Goal: Information Seeking & Learning: Compare options

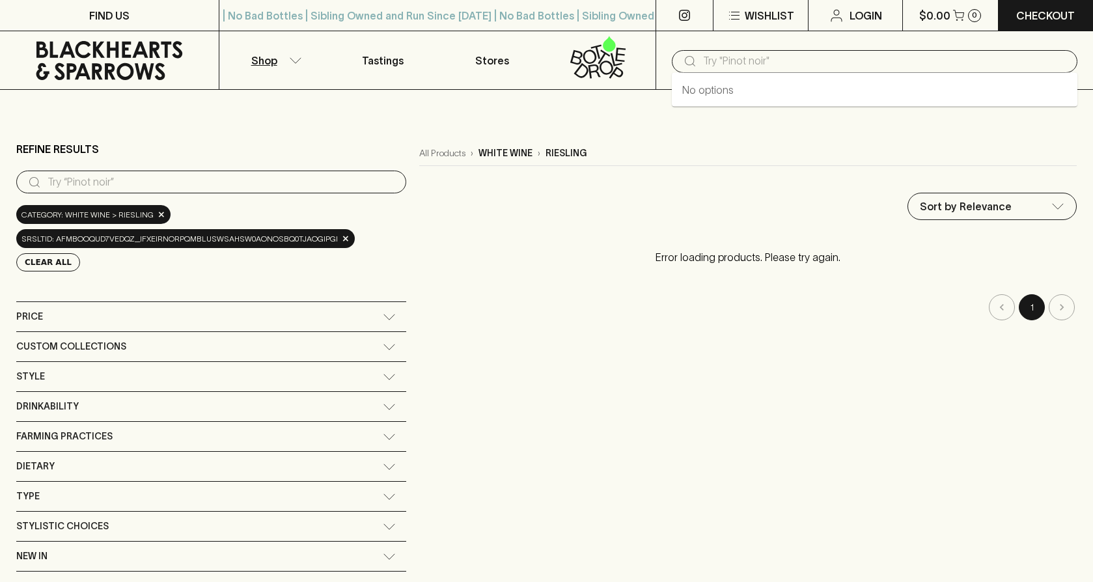
click at [728, 66] on input "text" at bounding box center [885, 61] width 364 height 21
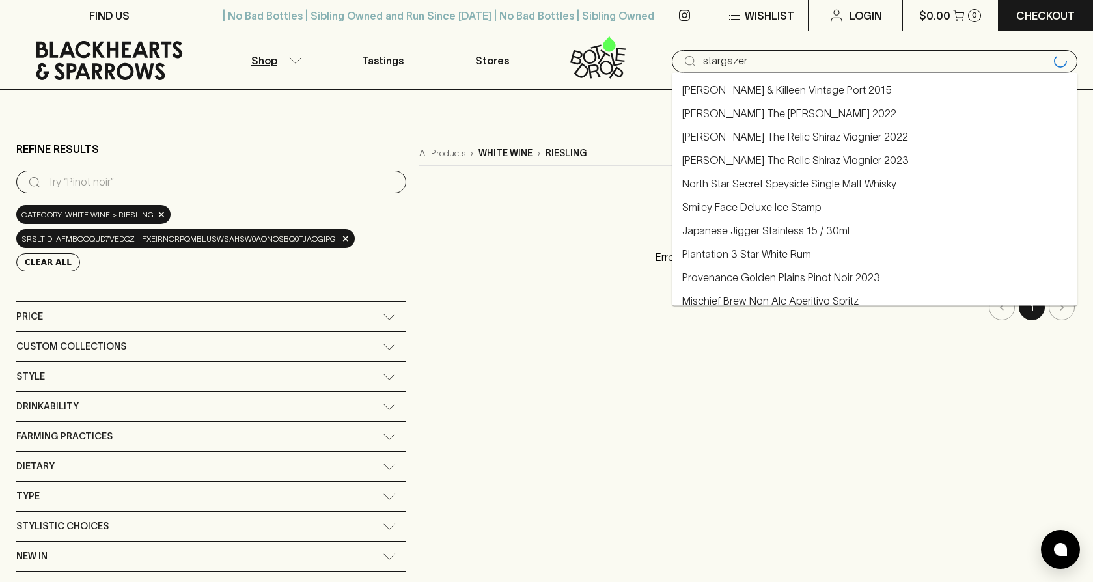
type input "stargazer"
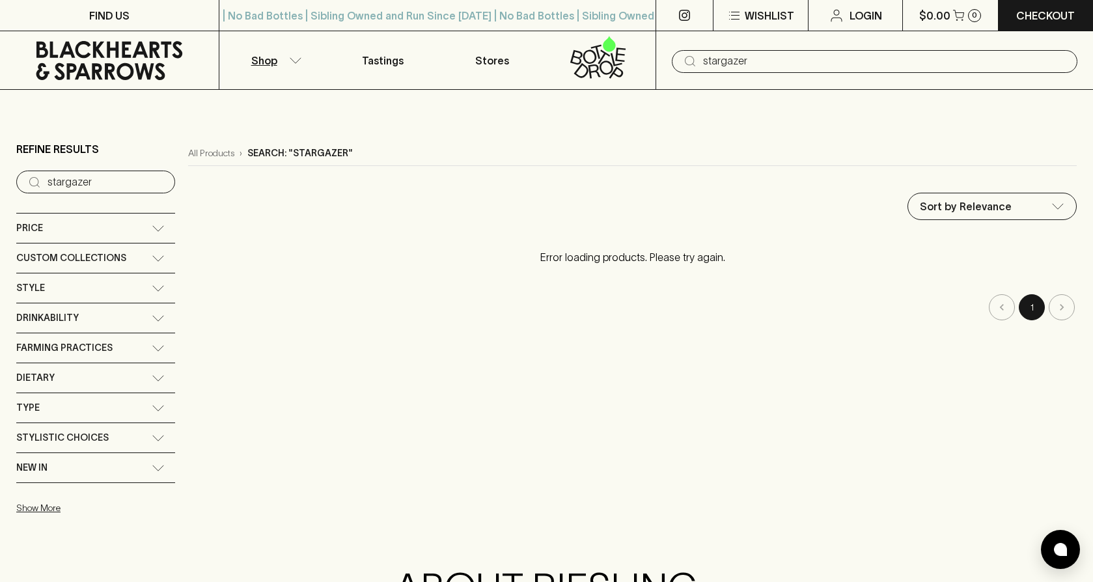
type input "stargazer"
click at [724, 59] on input "stargazer" at bounding box center [885, 61] width 364 height 21
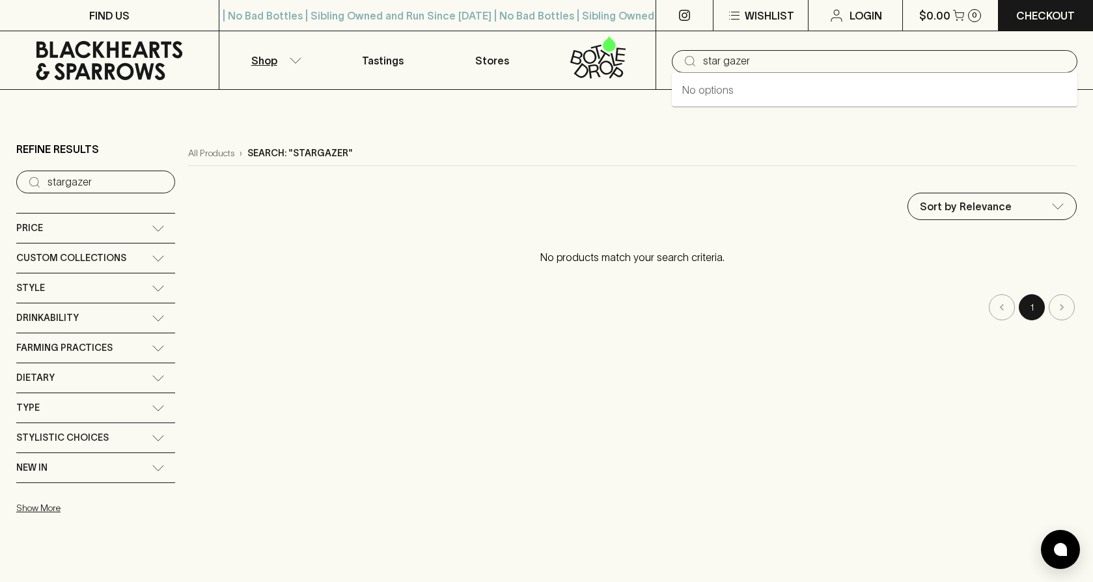
type input "star gazer"
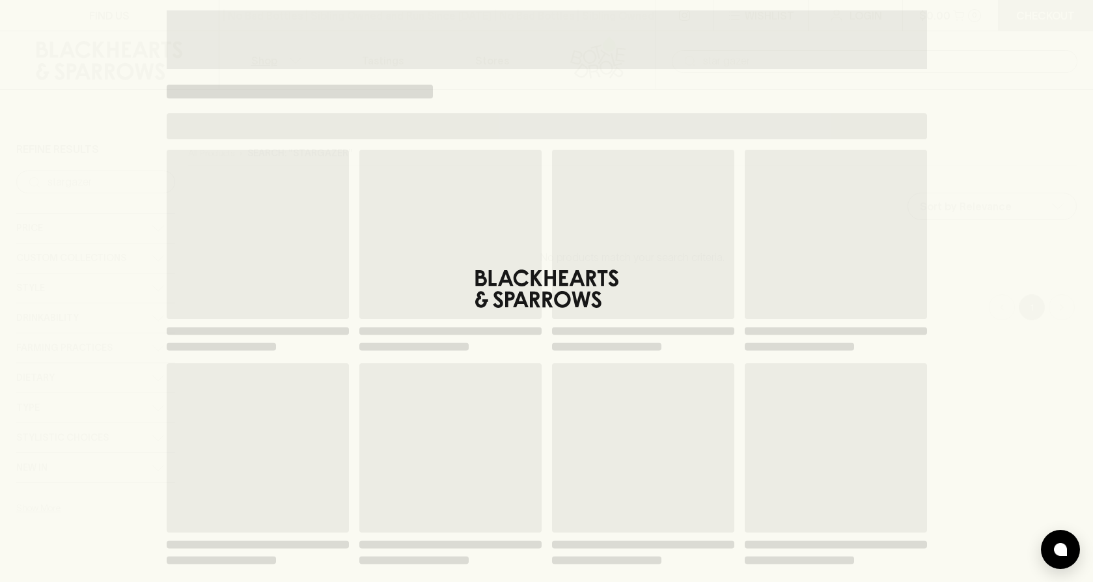
type input "star gazer"
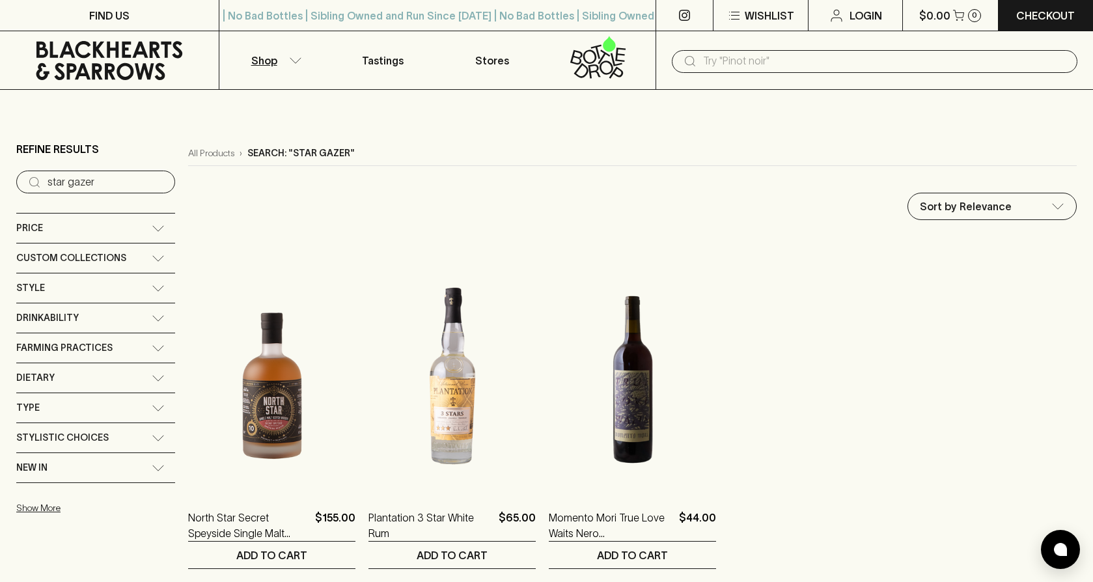
click at [138, 229] on div "Price" at bounding box center [83, 228] width 135 height 16
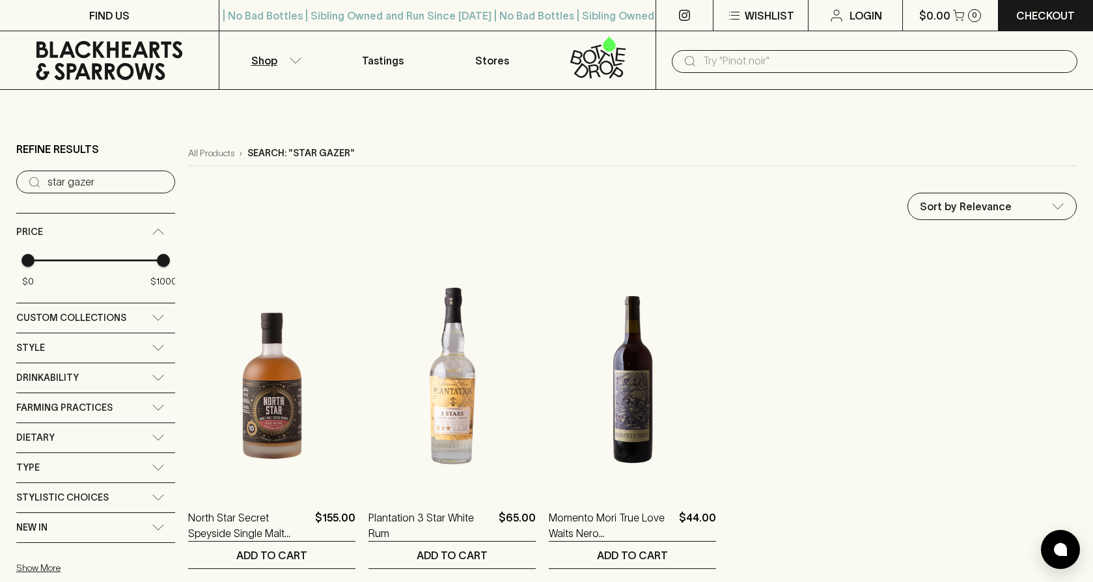
click at [276, 57] on p "Shop" at bounding box center [264, 61] width 26 height 16
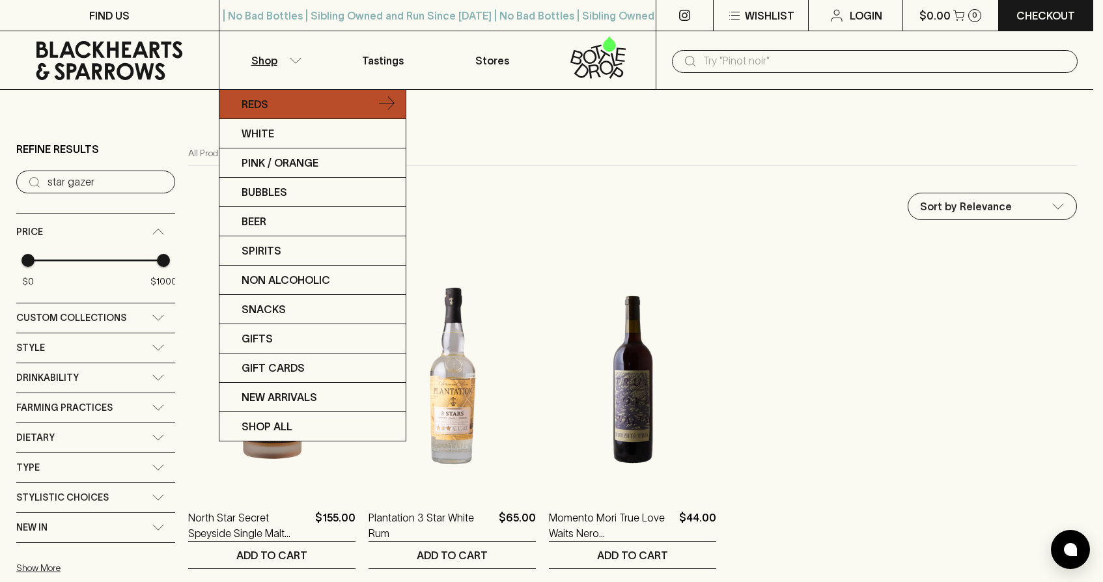
click at [272, 114] on link "Reds" at bounding box center [312, 104] width 186 height 29
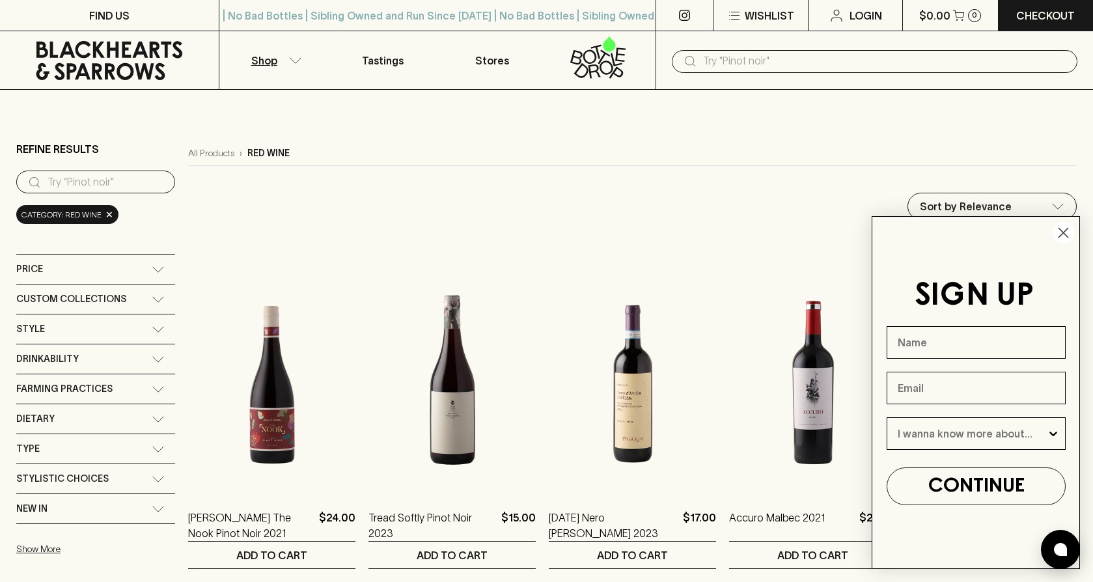
click at [1075, 234] on circle "Close dialog" at bounding box center [1063, 232] width 21 height 21
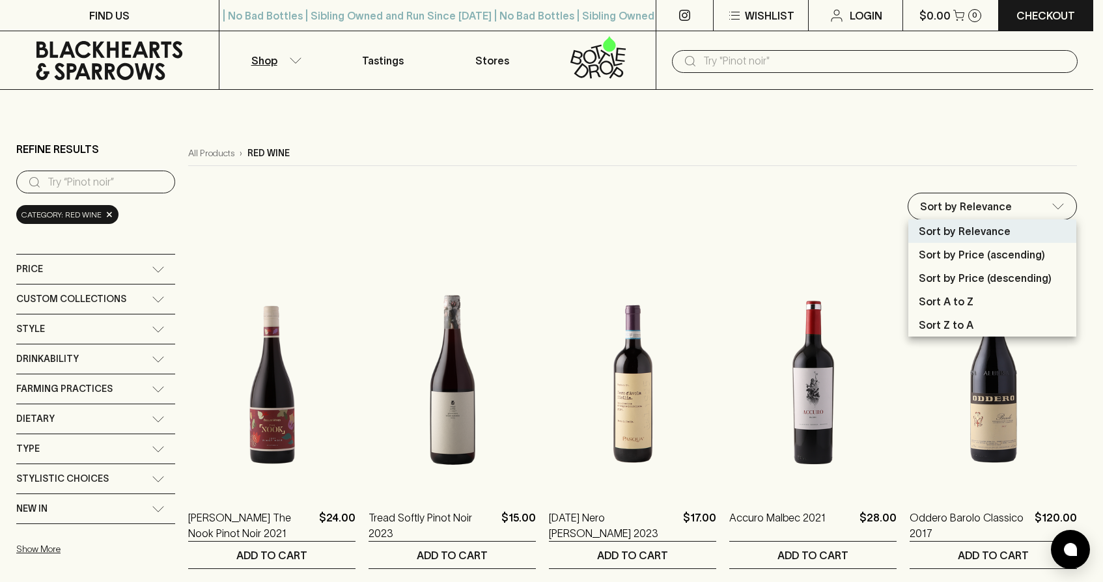
click at [1015, 275] on p "Sort by Price (descending)" at bounding box center [985, 278] width 133 height 16
type input "price:desc"
